Goal: Entertainment & Leisure: Consume media (video, audio)

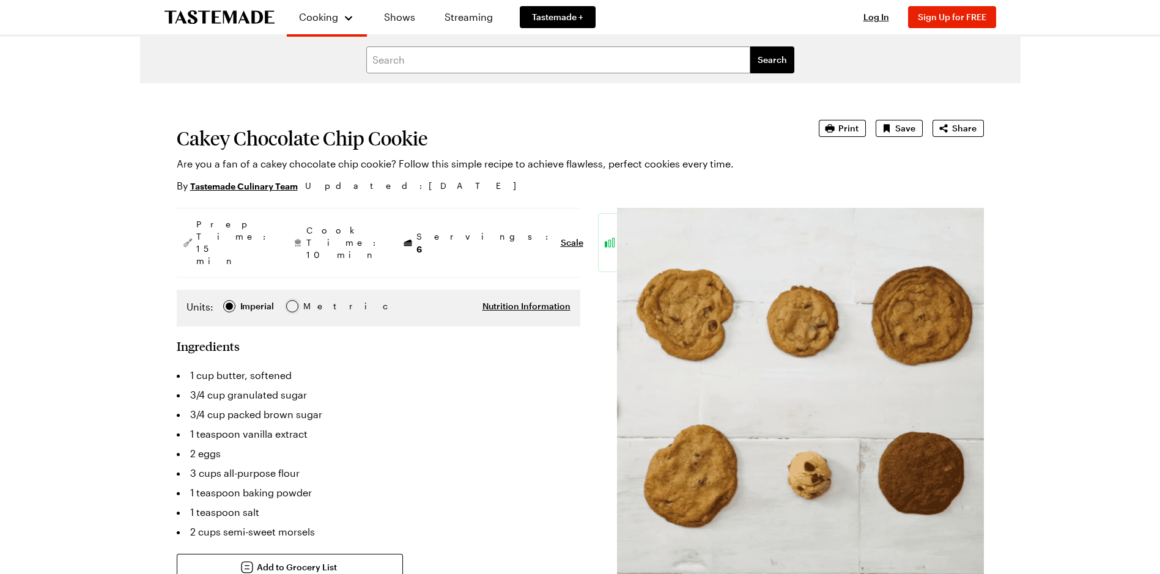
click at [286, 300] on div at bounding box center [292, 306] width 12 height 12
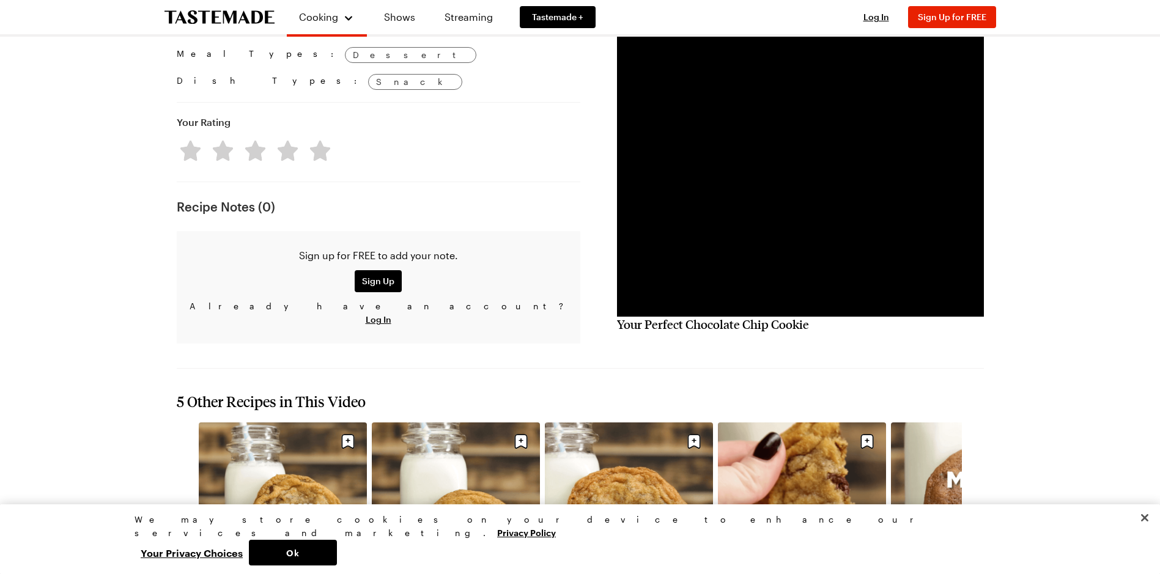
scroll to position [969, 0]
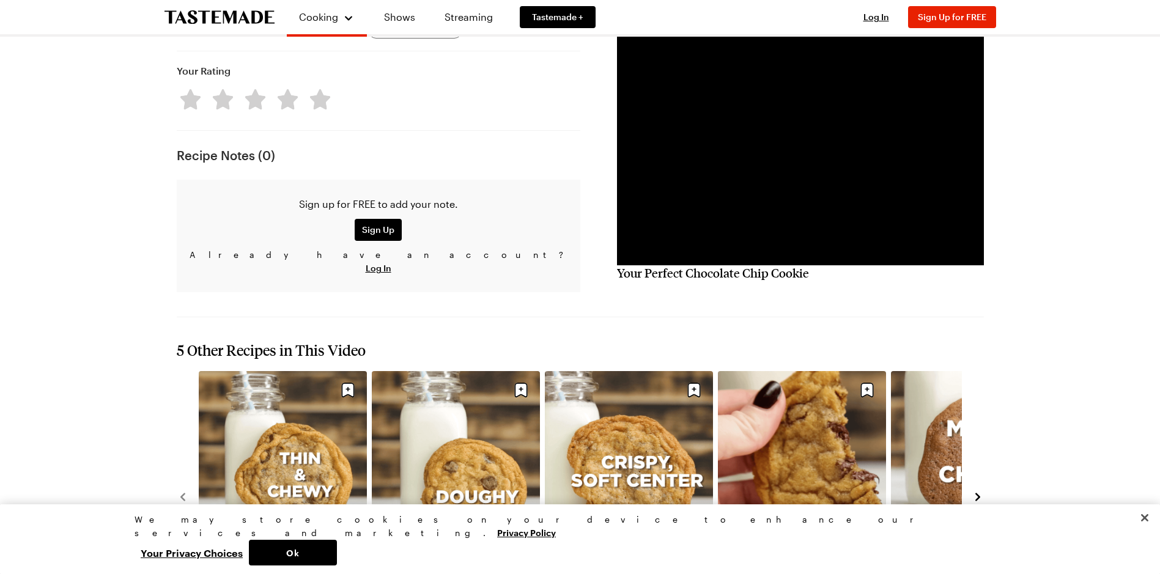
click at [978, 493] on icon "navigate to next item" at bounding box center [977, 497] width 5 height 8
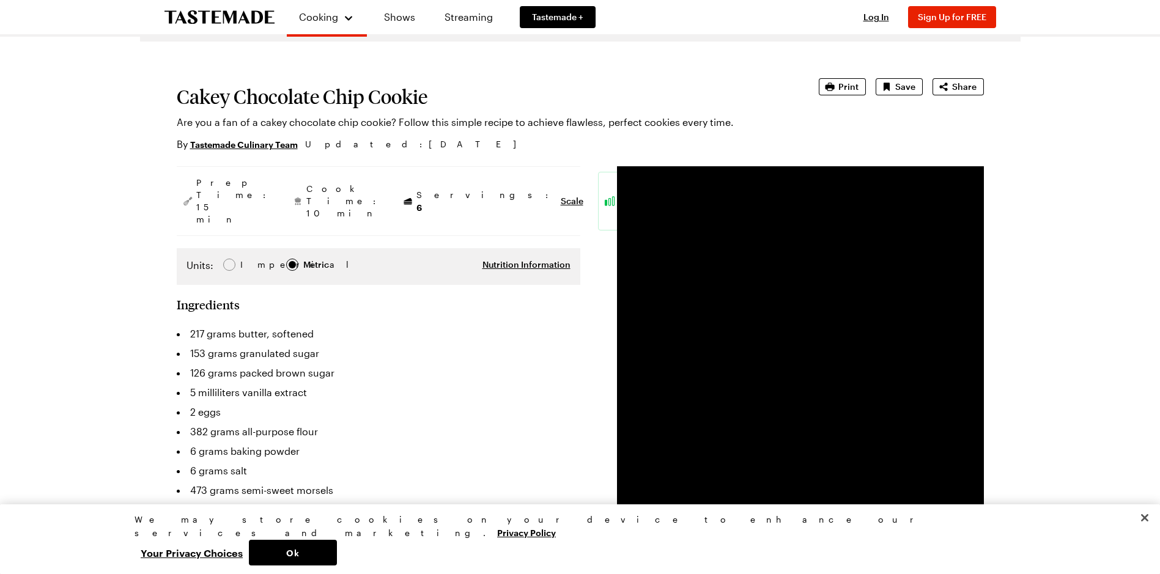
scroll to position [61, 0]
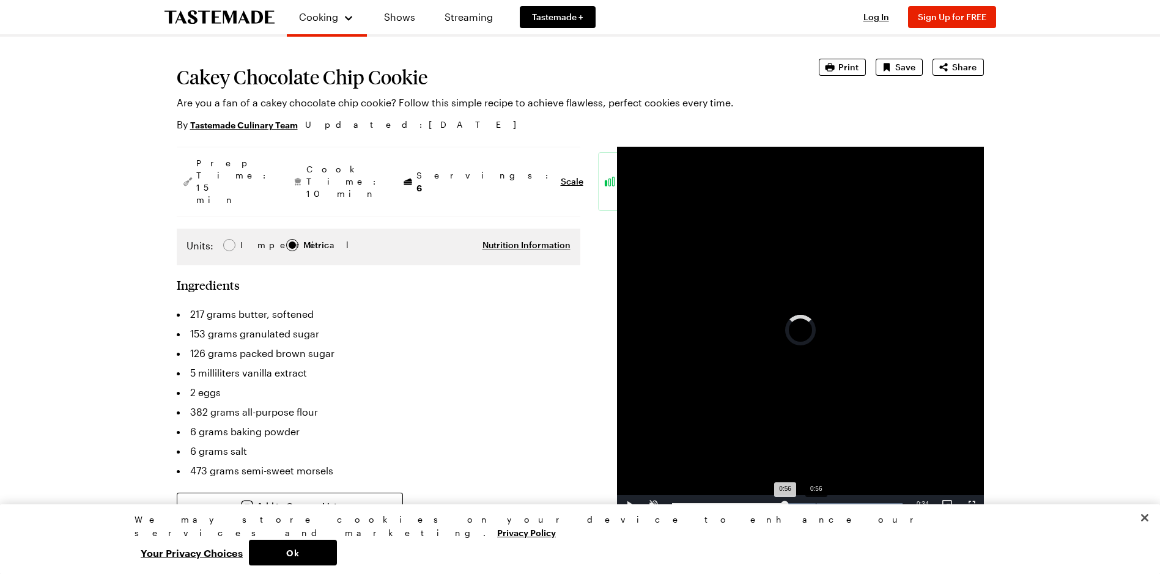
click at [816, 503] on div "0:56" at bounding box center [816, 504] width 1 height 3
click at [829, 501] on div "Loaded : 100.00% 1:01 0:57" at bounding box center [787, 504] width 243 height 18
click at [825, 502] on div "Loaded : 100.00% 1:00 1:06" at bounding box center [787, 504] width 243 height 18
click at [811, 509] on div "Loaded : 100.00% 0:54 1:07" at bounding box center [787, 504] width 243 height 18
click at [804, 509] on div "Loaded : 100.00% 0:52 1:02" at bounding box center [787, 504] width 243 height 18
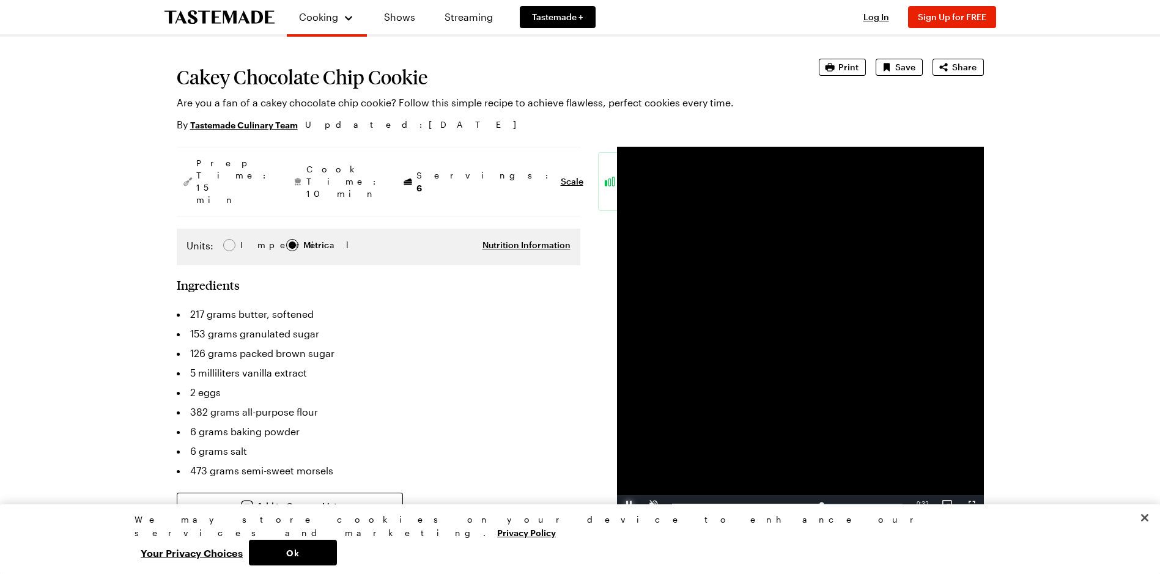
click at [628, 504] on span "Video Player" at bounding box center [629, 504] width 24 height 0
click at [626, 504] on span "Video Player" at bounding box center [629, 504] width 24 height 0
